Goal: Find specific page/section: Find specific page/section

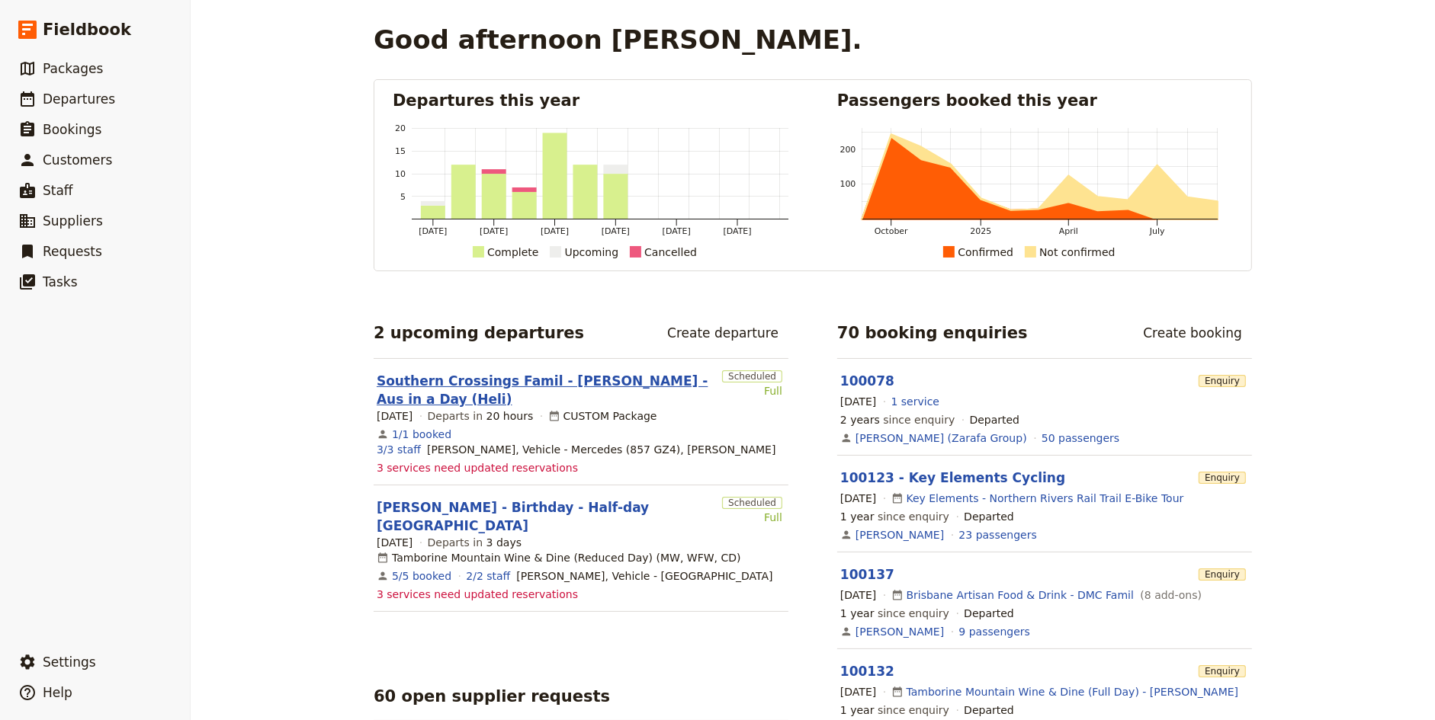
click at [514, 374] on link "Southern Crossings Famil - [PERSON_NAME] - Aus in a Day (Heli)" at bounding box center [546, 390] width 339 height 37
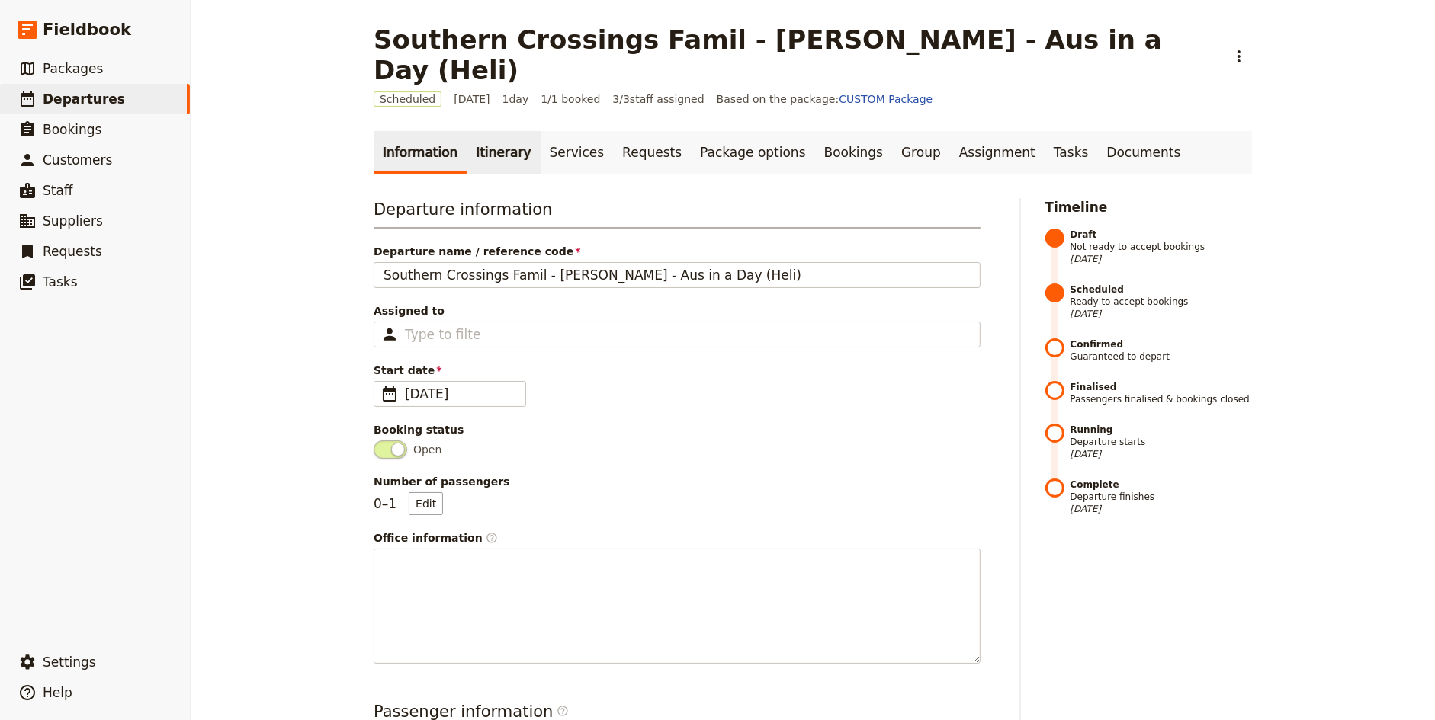
click at [495, 131] on link "Itinerary" at bounding box center [503, 152] width 73 height 43
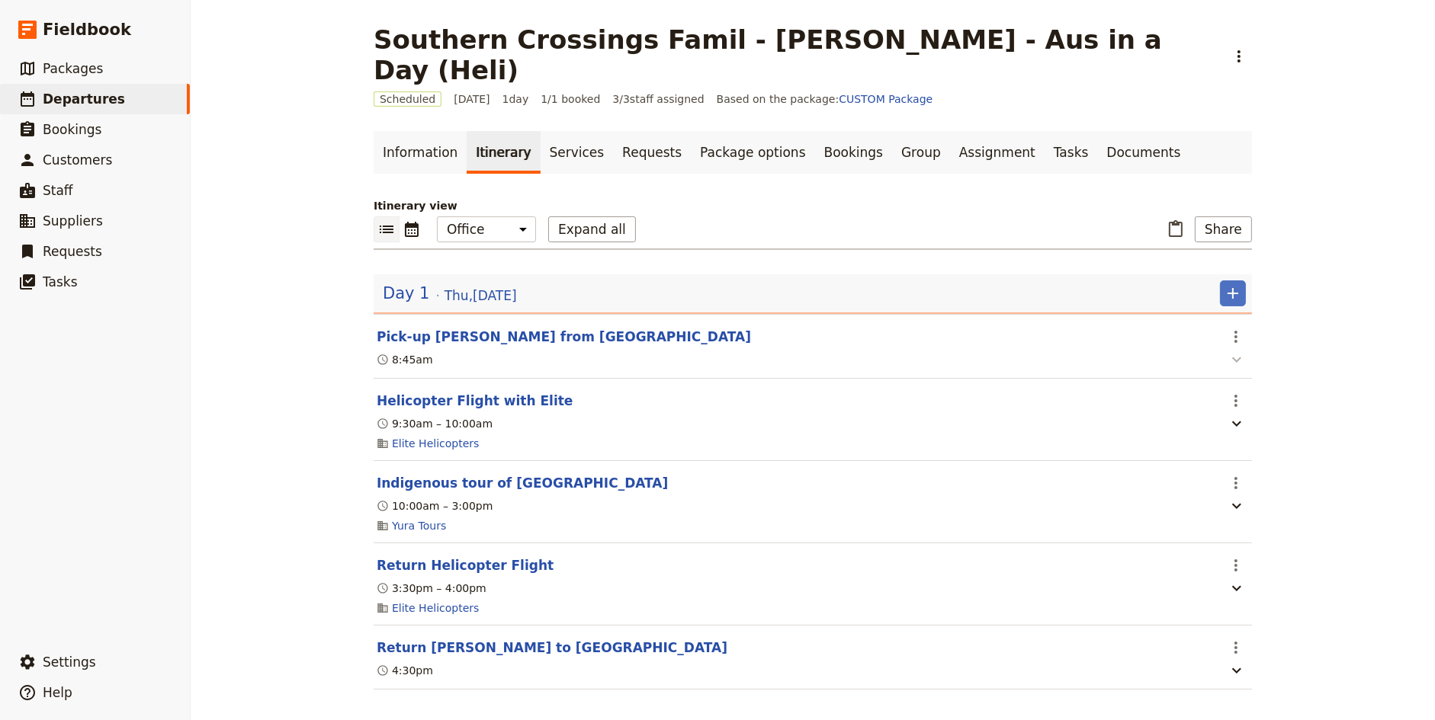
click at [1236, 351] on icon "button" at bounding box center [1236, 360] width 18 height 18
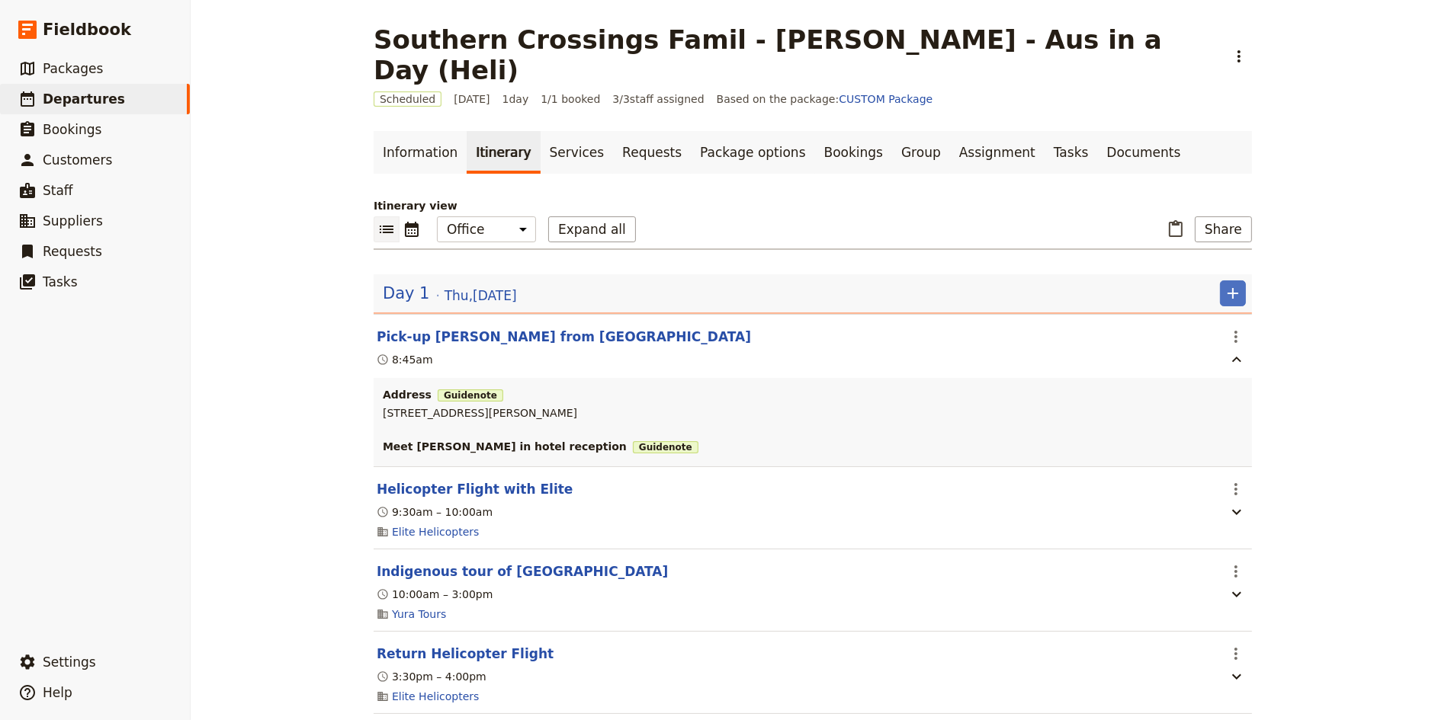
scroll to position [66, 0]
